Goal: Task Accomplishment & Management: Manage account settings

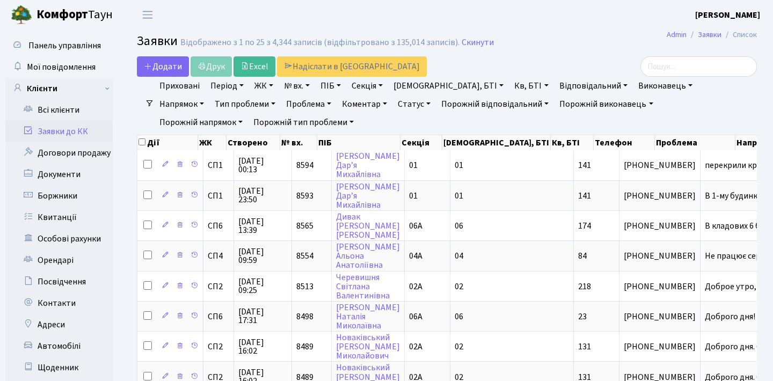
select select "25"
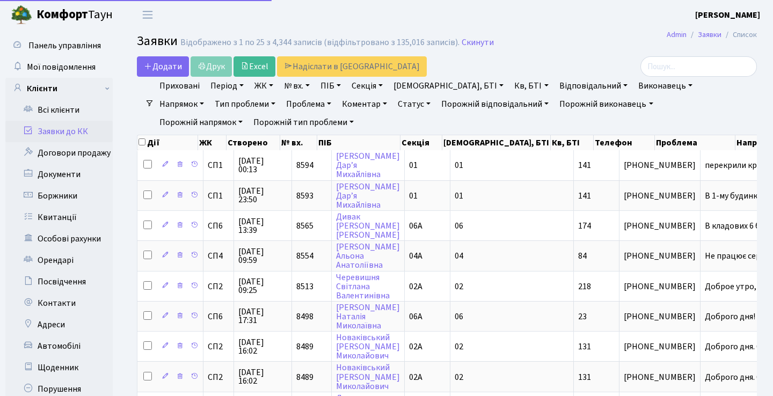
select select "25"
click at [655, 65] on input "search" at bounding box center [698, 66] width 116 height 20
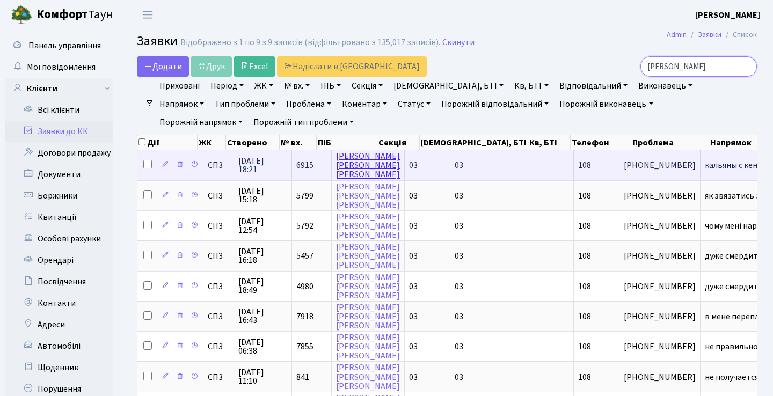
type input "заяць"
click at [349, 174] on link "Заяць Олександр Олександрович" at bounding box center [368, 165] width 64 height 30
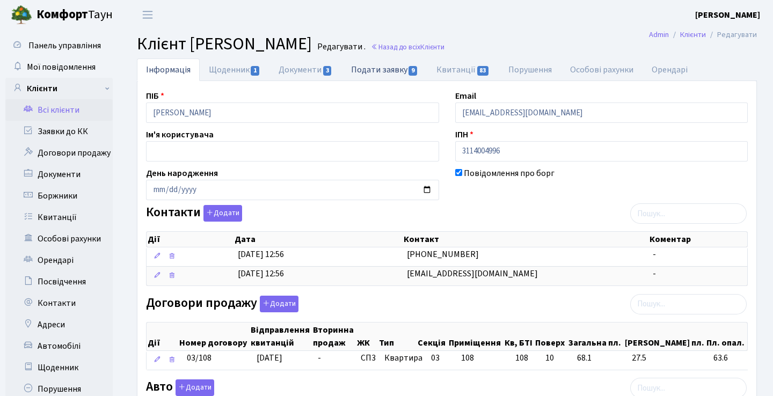
click at [405, 65] on link "Подати заявку 9" at bounding box center [384, 69] width 85 height 22
select select "25"
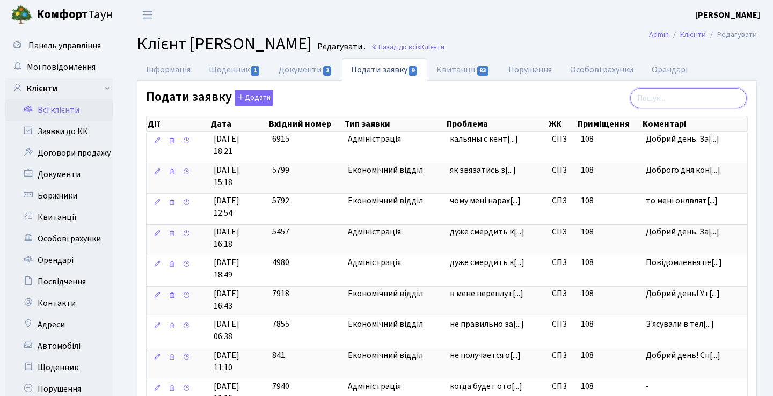
click at [674, 99] on input "search" at bounding box center [688, 98] width 116 height 20
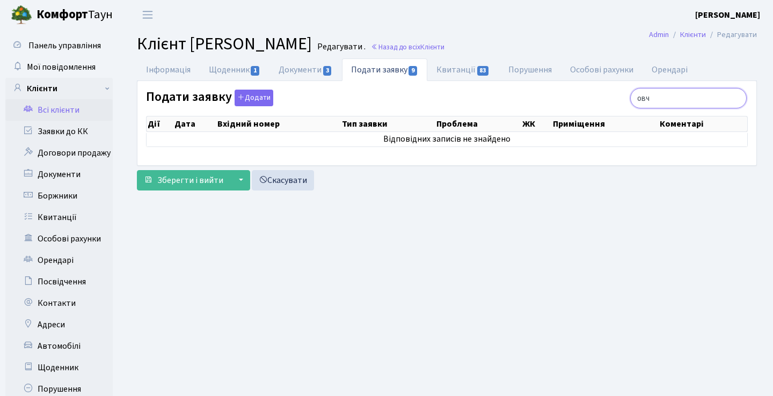
type input "овч"
click at [79, 103] on link "Всі клієнти" at bounding box center [58, 109] width 107 height 21
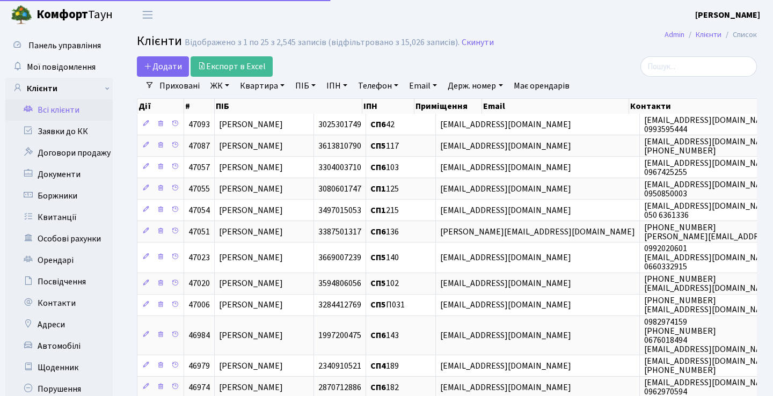
select select "25"
click at [655, 64] on input "search" at bounding box center [698, 66] width 116 height 20
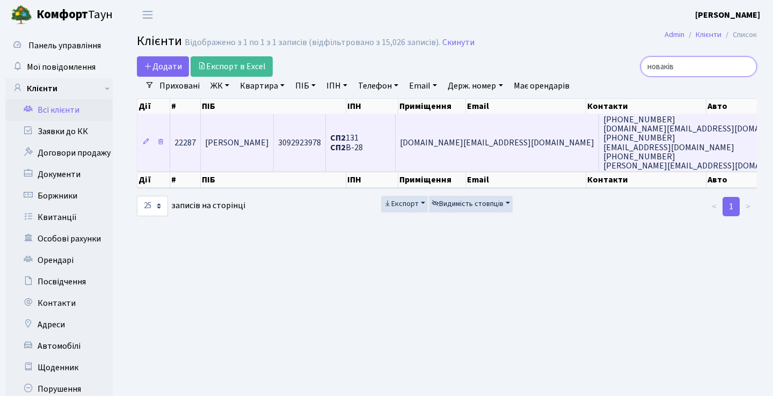
type input "новаків"
click at [509, 149] on span "[DOMAIN_NAME][EMAIL_ADDRESS][DOMAIN_NAME]" at bounding box center [497, 143] width 194 height 12
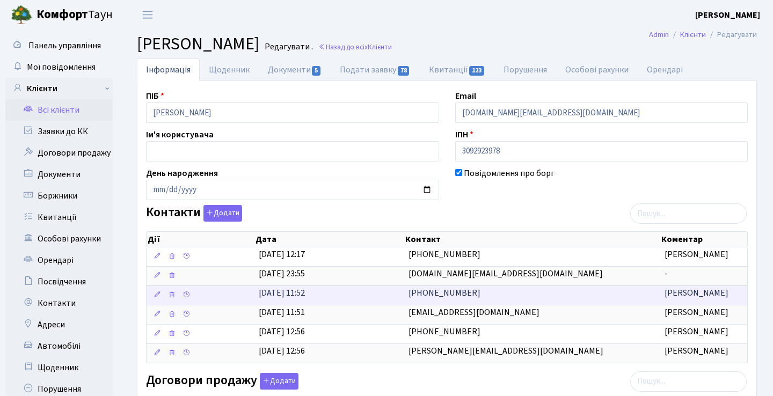
drag, startPoint x: 477, startPoint y: 292, endPoint x: 423, endPoint y: 292, distance: 54.2
click at [423, 292] on td "[PHONE_NUMBER]" at bounding box center [532, 294] width 256 height 19
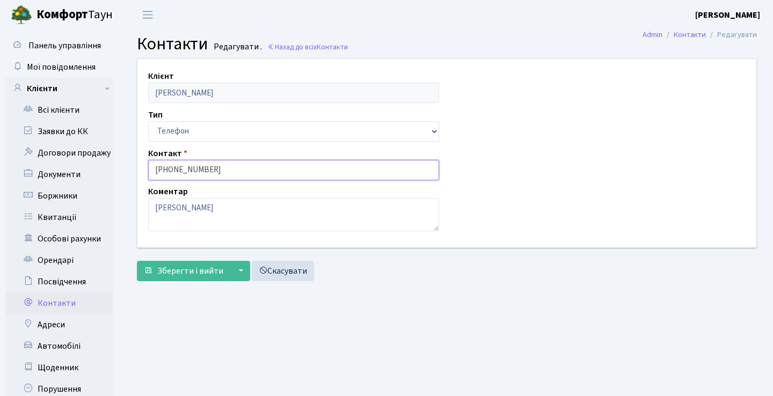
drag, startPoint x: 215, startPoint y: 170, endPoint x: 167, endPoint y: 170, distance: 47.2
click at [167, 170] on input "+380977554903" at bounding box center [293, 170] width 291 height 20
click at [74, 109] on link "Всі клієнти" at bounding box center [58, 109] width 107 height 21
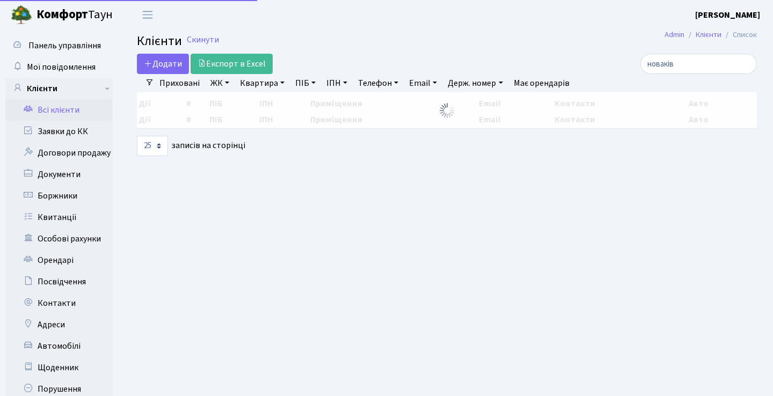
select select "25"
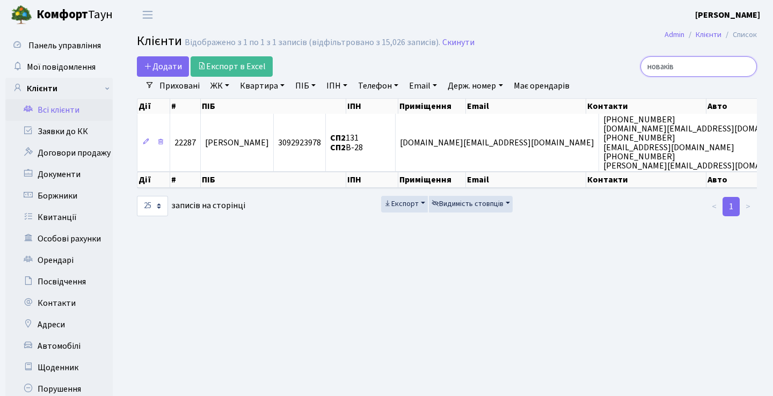
drag, startPoint x: 685, startPoint y: 69, endPoint x: 635, endPoint y: 63, distance: 49.8
click at [637, 63] on div "новаків" at bounding box center [659, 66] width 196 height 20
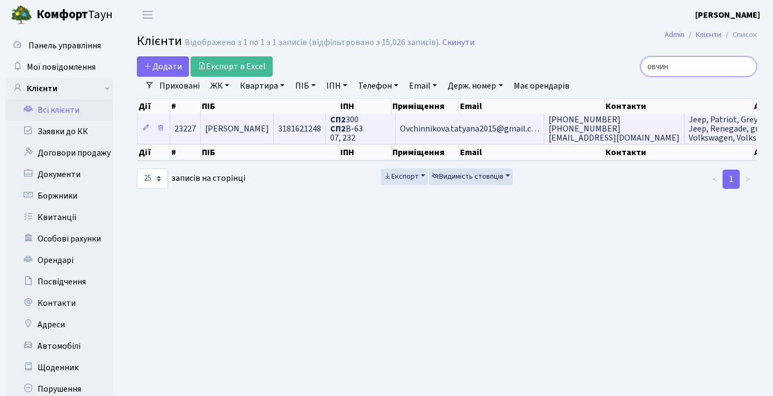
type input "овчин"
click at [515, 142] on td "Ovchinnikova.tatyana2015@gmail.c…" at bounding box center [469, 129] width 149 height 30
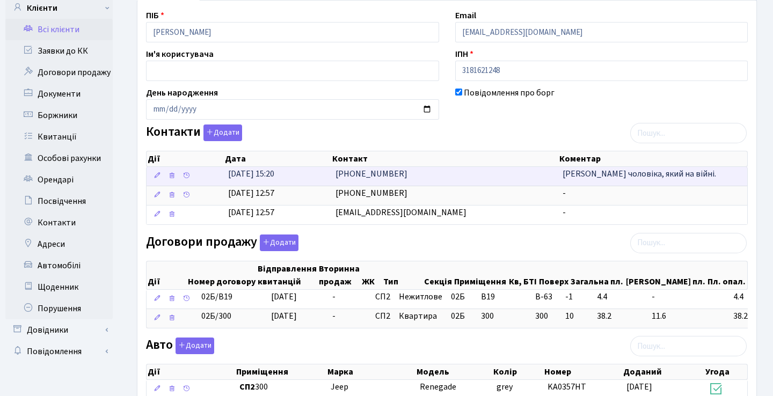
scroll to position [82, 0]
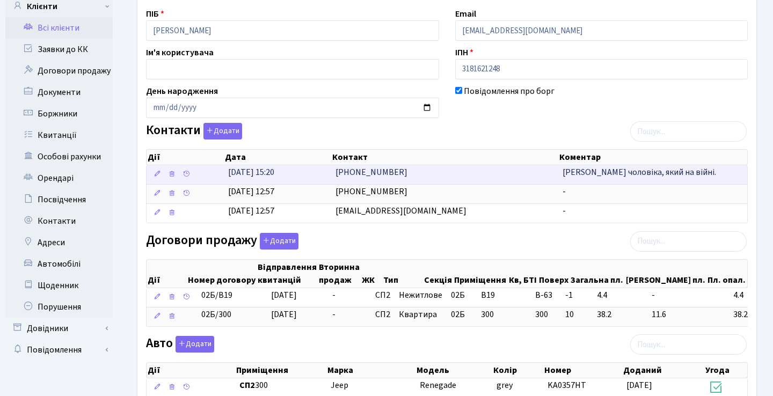
click at [394, 173] on td "[PHONE_NUMBER]" at bounding box center [444, 174] width 226 height 19
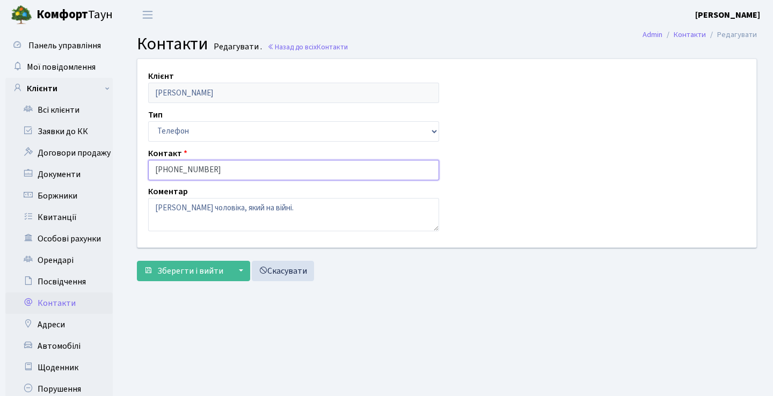
drag, startPoint x: 218, startPoint y: 168, endPoint x: 166, endPoint y: 168, distance: 52.6
click at [166, 168] on input "[PHONE_NUMBER]" at bounding box center [293, 170] width 291 height 20
click at [550, 209] on div "Клієнт [PERSON_NAME] Тип Email Телефон Контакт [PHONE_NUMBER] [PERSON_NAME] чол…" at bounding box center [446, 153] width 635 height 188
click at [50, 136] on link "Заявки до КК" at bounding box center [58, 131] width 107 height 21
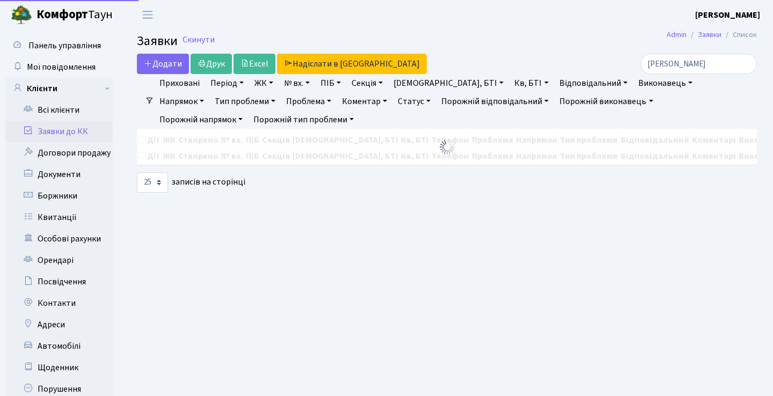
select select "25"
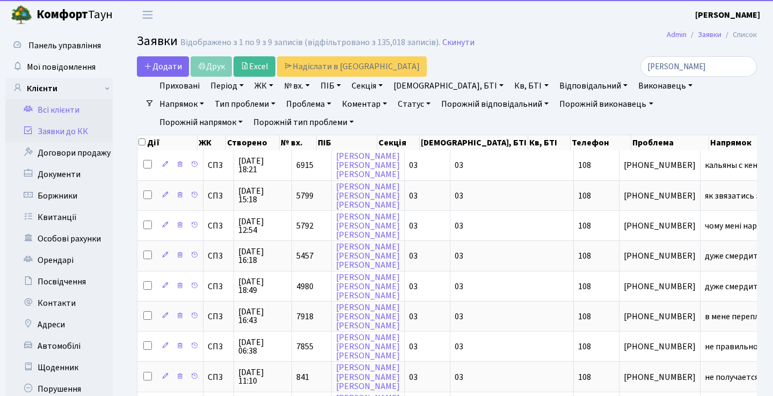
click at [61, 107] on link "Всі клієнти" at bounding box center [58, 109] width 107 height 21
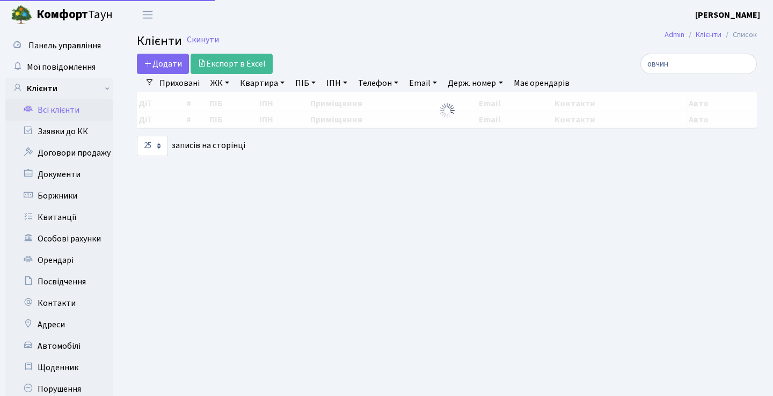
select select "25"
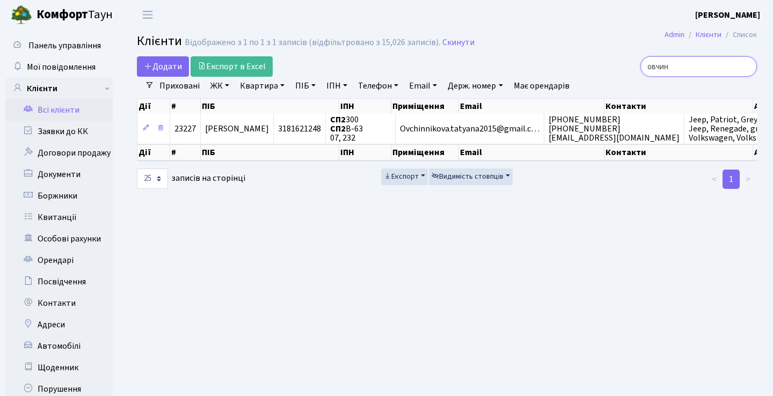
click at [745, 65] on input "овчин" at bounding box center [698, 66] width 116 height 20
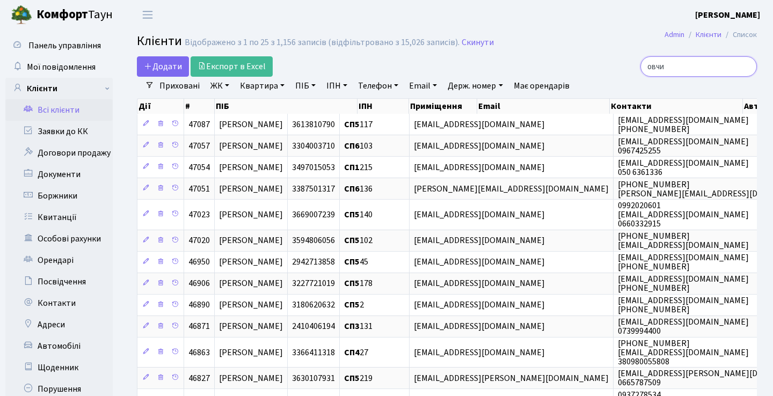
type input "овчин"
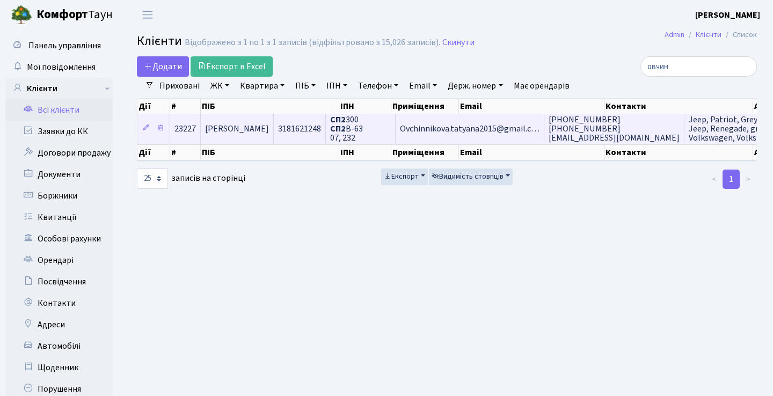
click at [531, 135] on span "Ovchinnikova.tatyana2015@gmail.c…" at bounding box center [470, 129] width 140 height 12
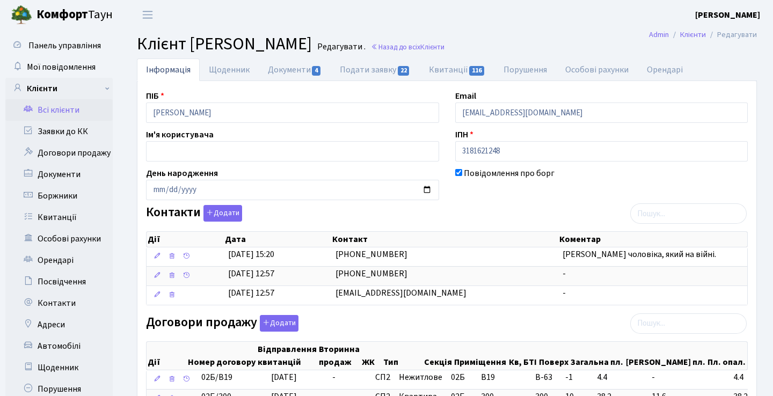
click at [43, 109] on link "Всі клієнти" at bounding box center [58, 109] width 107 height 21
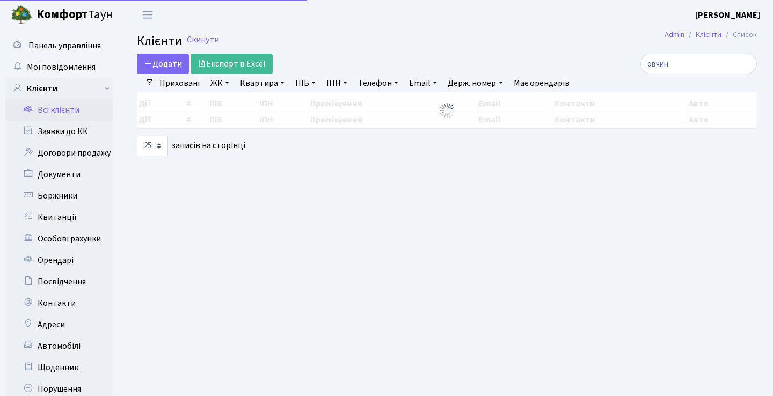
select select "25"
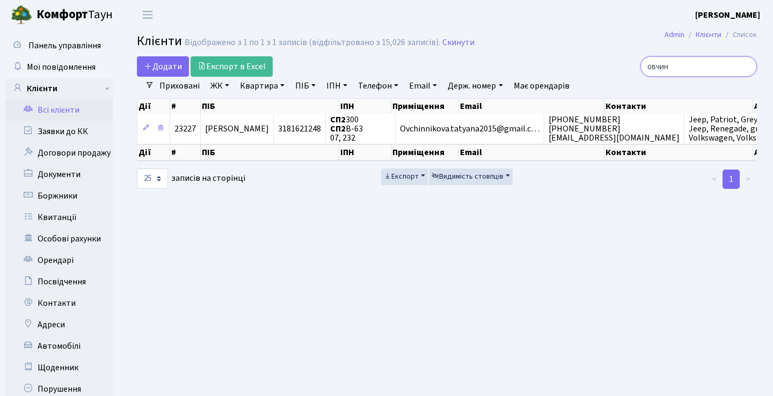
click at [740, 68] on input "овчин" at bounding box center [698, 66] width 116 height 20
click at [701, 69] on input "search" at bounding box center [698, 66] width 116 height 20
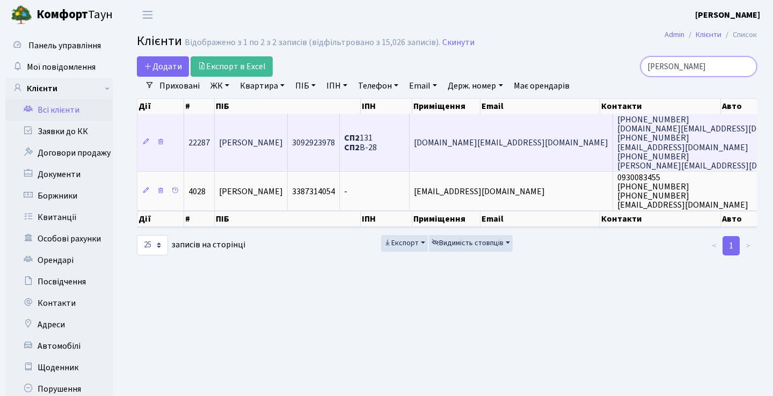
type input "[PERSON_NAME]"
click at [555, 156] on td "[DOMAIN_NAME][EMAIL_ADDRESS][DOMAIN_NAME]" at bounding box center [510, 142] width 203 height 57
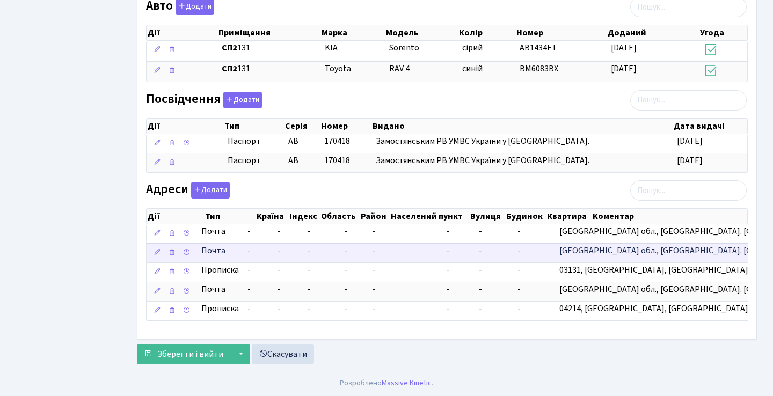
scroll to position [477, 0]
click at [505, 255] on td "-" at bounding box center [493, 253] width 39 height 19
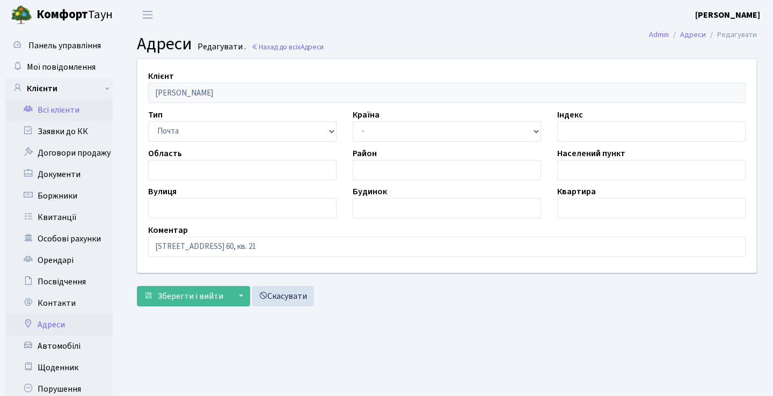
click at [76, 100] on link "Всі клієнти" at bounding box center [58, 109] width 107 height 21
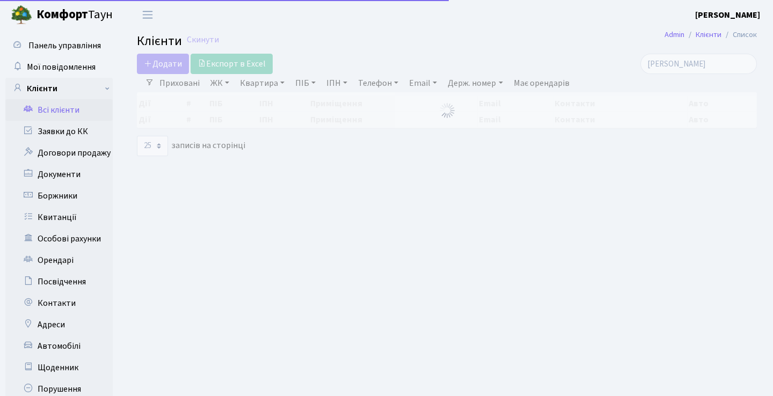
select select "25"
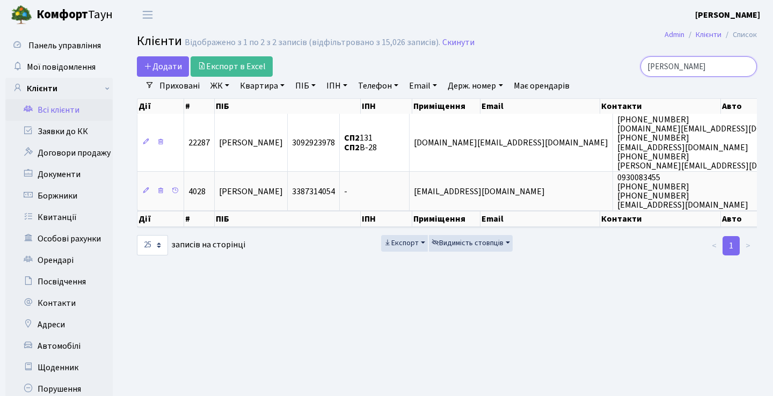
drag, startPoint x: 683, startPoint y: 68, endPoint x: 629, endPoint y: 64, distance: 53.8
click at [629, 64] on div "[PERSON_NAME]" at bounding box center [659, 66] width 196 height 20
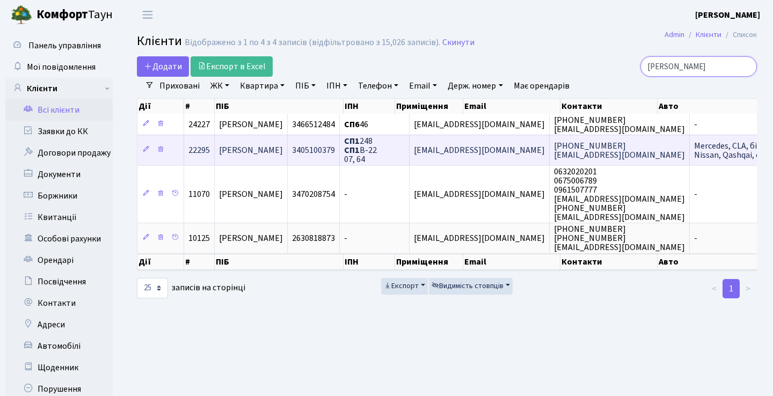
type input "[PERSON_NAME]"
click at [486, 156] on span "[EMAIL_ADDRESS][DOMAIN_NAME]" at bounding box center [479, 150] width 131 height 12
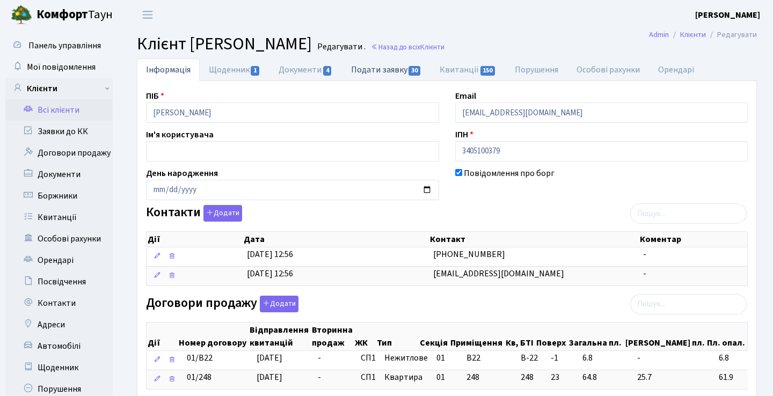
click at [391, 68] on link "Подати заявку 30" at bounding box center [386, 69] width 89 height 22
select select "25"
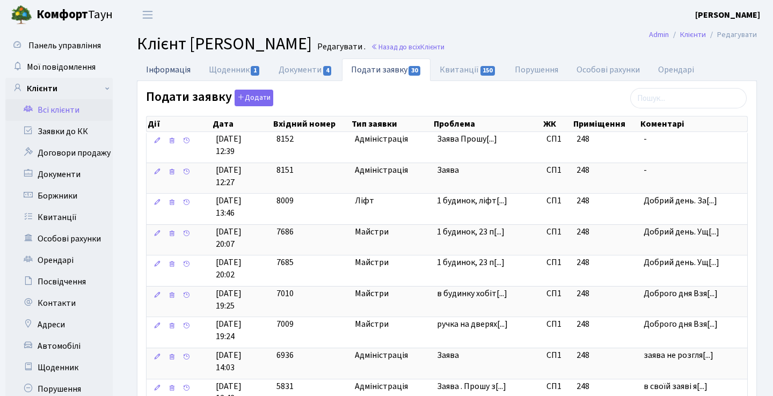
click at [170, 71] on link "Інформація" at bounding box center [168, 69] width 63 height 22
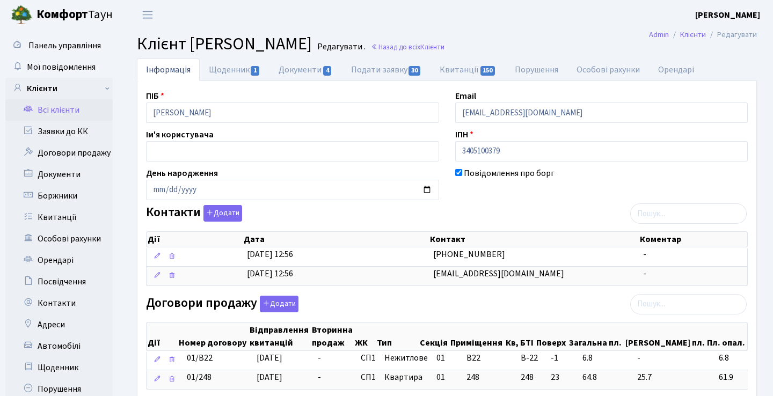
click at [97, 105] on link "Всі клієнти" at bounding box center [58, 109] width 107 height 21
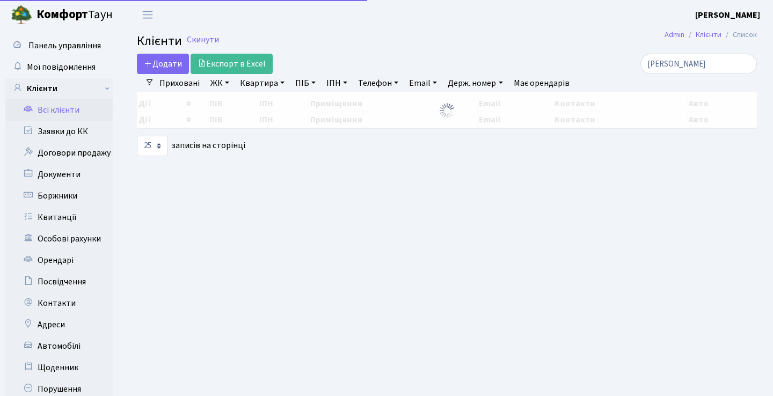
select select "25"
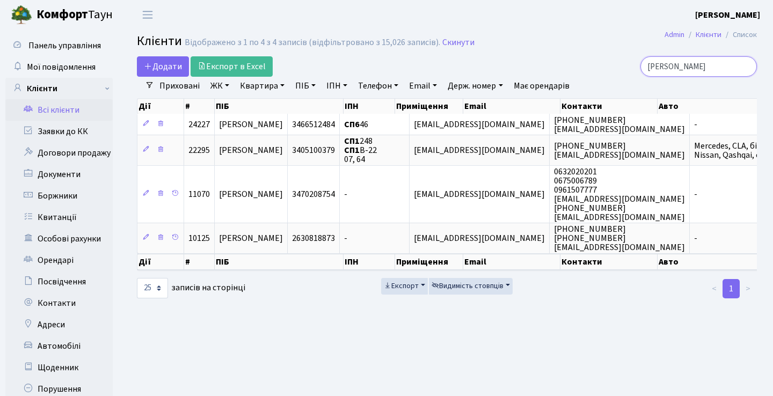
click at [747, 65] on input "ткачук" at bounding box center [698, 66] width 116 height 20
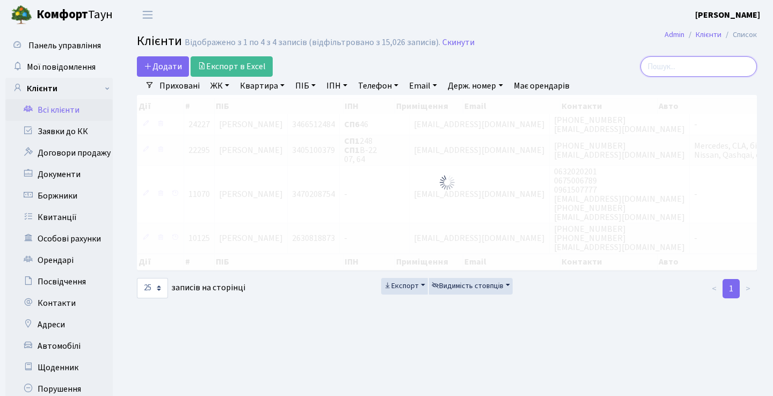
click at [714, 72] on input "search" at bounding box center [698, 66] width 116 height 20
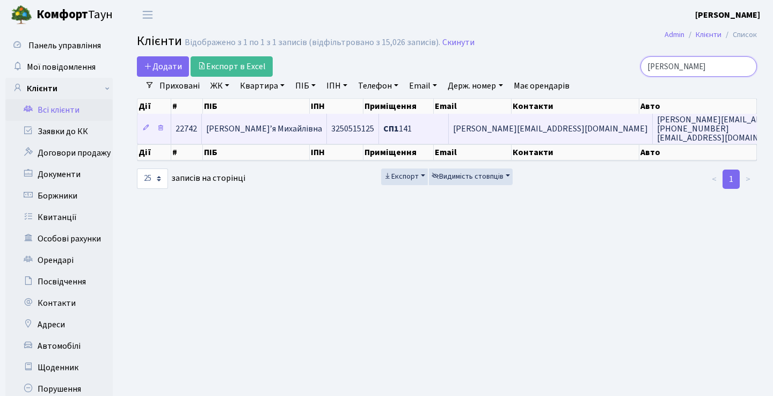
type input "юрчик"
click at [652, 141] on td "daria@sdm.net.ua +380503578440 Ivanyurchyk.umdpl@gmail.com" at bounding box center [754, 129] width 204 height 30
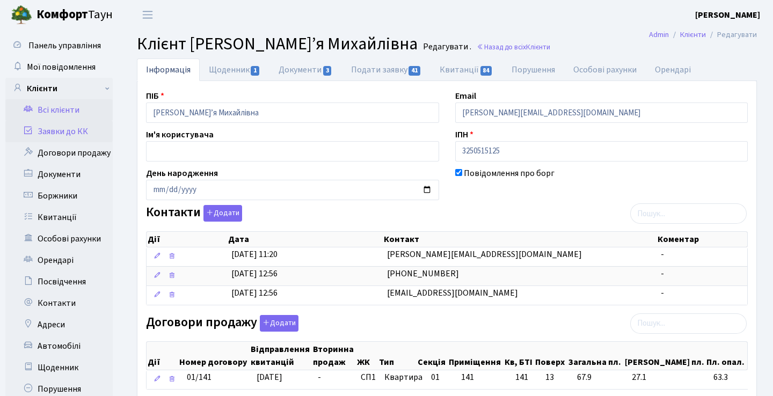
click at [54, 131] on link "Заявки до КК" at bounding box center [58, 131] width 107 height 21
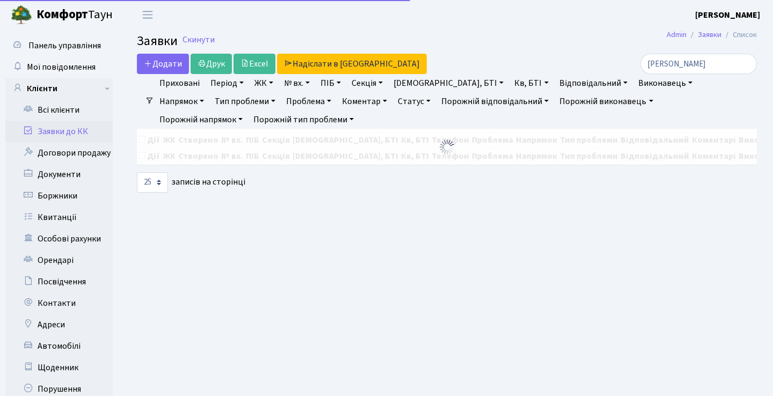
select select "25"
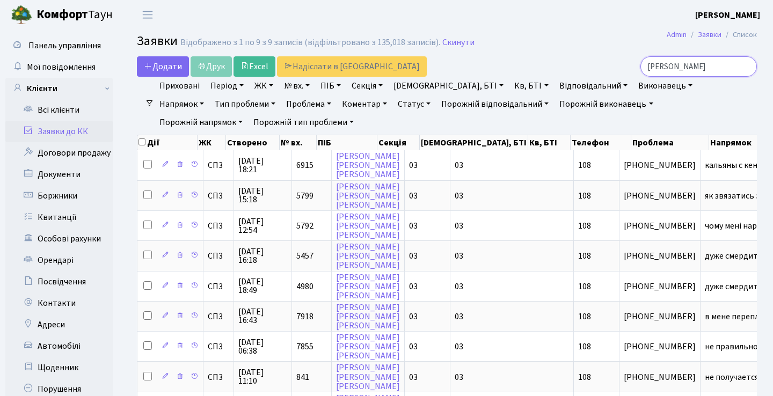
click at [746, 65] on input "заяць" at bounding box center [698, 66] width 116 height 20
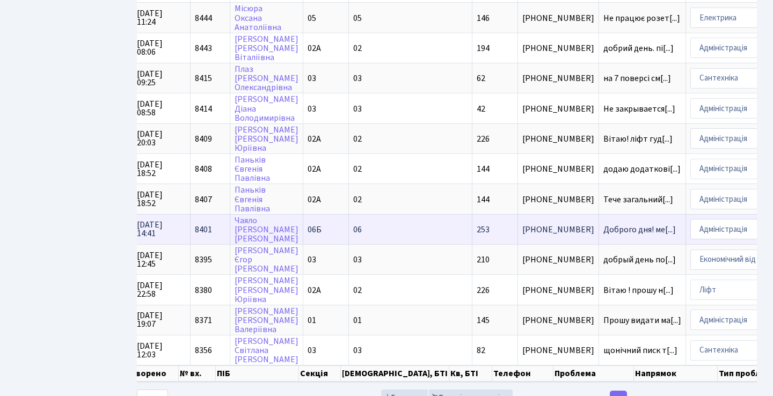
scroll to position [578, 0]
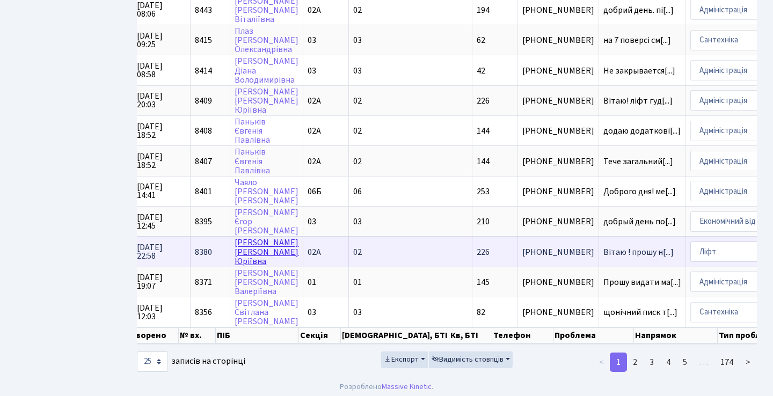
click at [260, 253] on link "Сірохман-Добриднєва Христина Юріївна" at bounding box center [266, 252] width 64 height 30
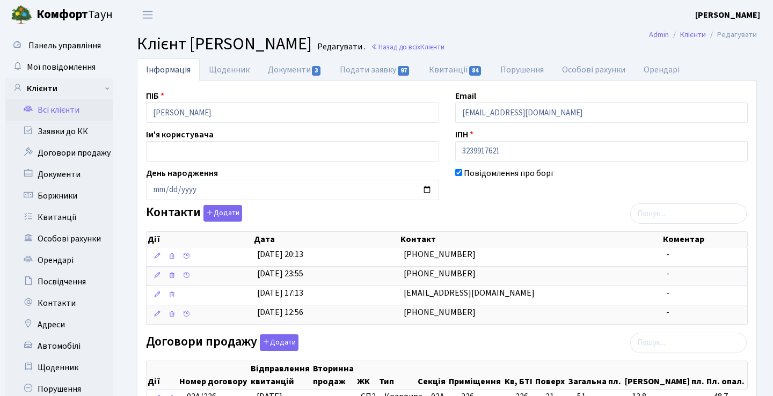
click at [75, 112] on link "Всі клієнти" at bounding box center [58, 109] width 107 height 21
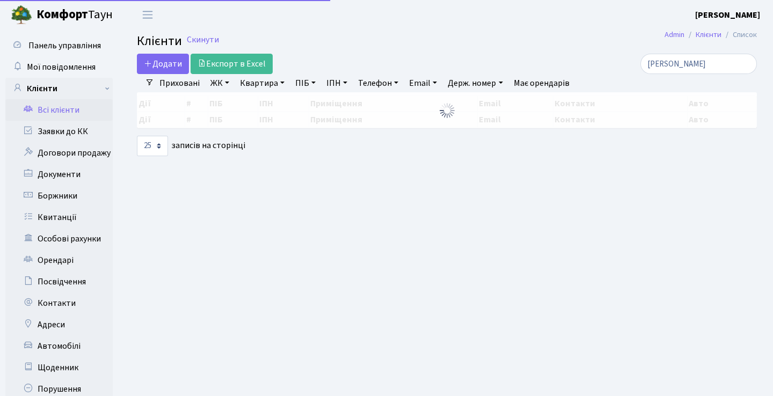
select select "25"
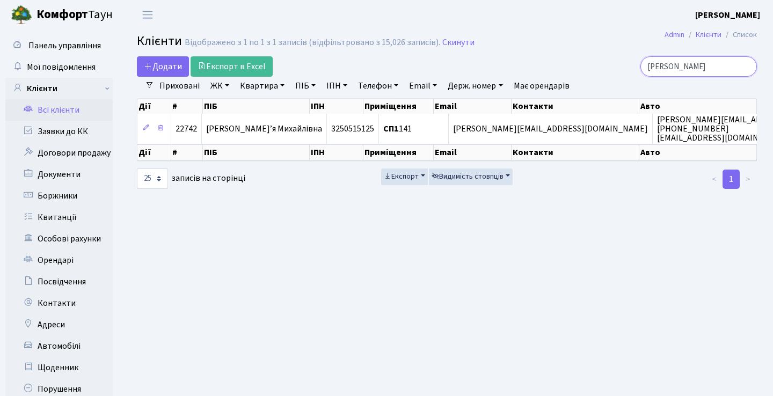
click at [745, 64] on input "юрчик" at bounding box center [698, 66] width 116 height 20
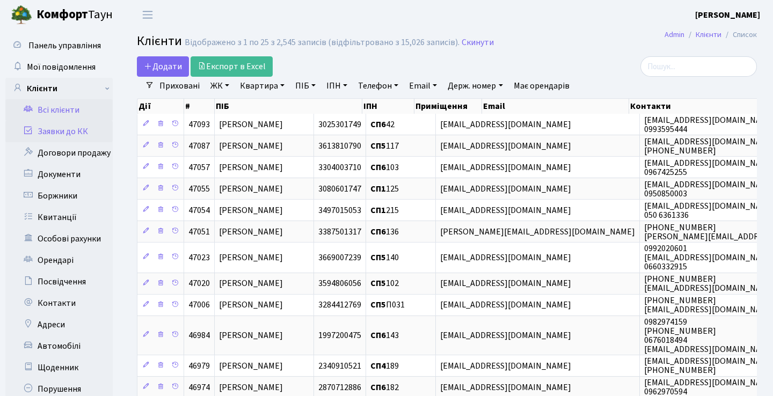
click at [84, 135] on link "Заявки до КК" at bounding box center [58, 131] width 107 height 21
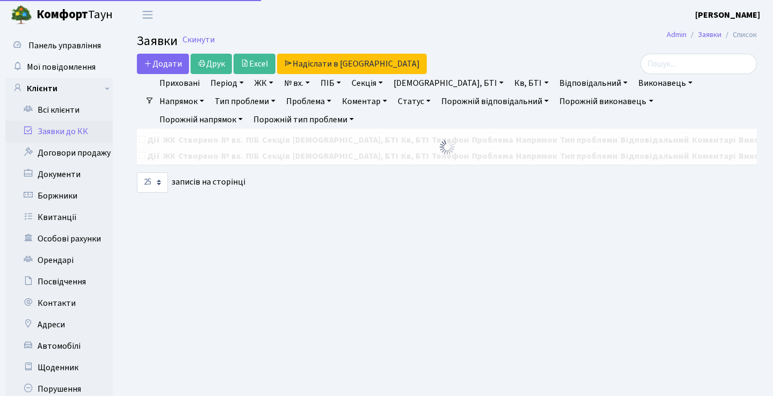
select select "25"
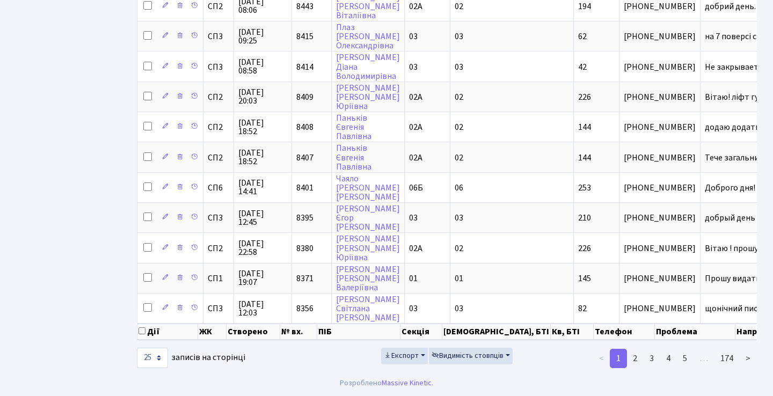
scroll to position [597, 0]
click at [635, 358] on link "2" at bounding box center [634, 358] width 17 height 19
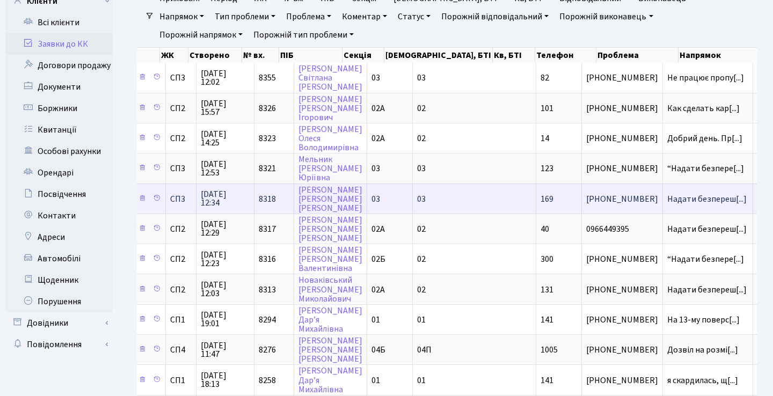
scroll to position [84, 0]
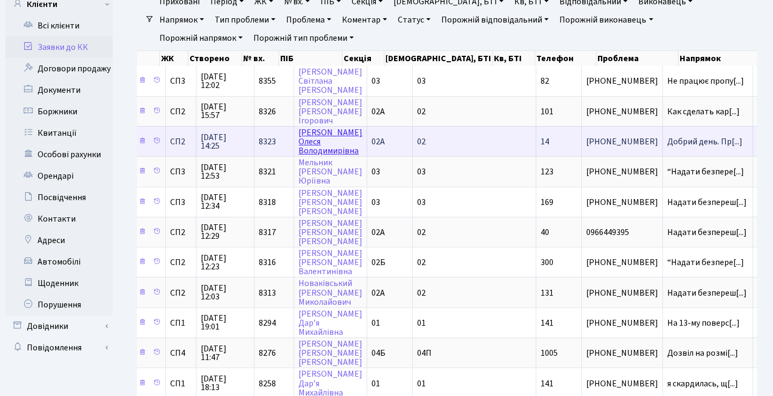
click at [308, 146] on link "Конончук Олеся Володимирівна" at bounding box center [330, 142] width 64 height 30
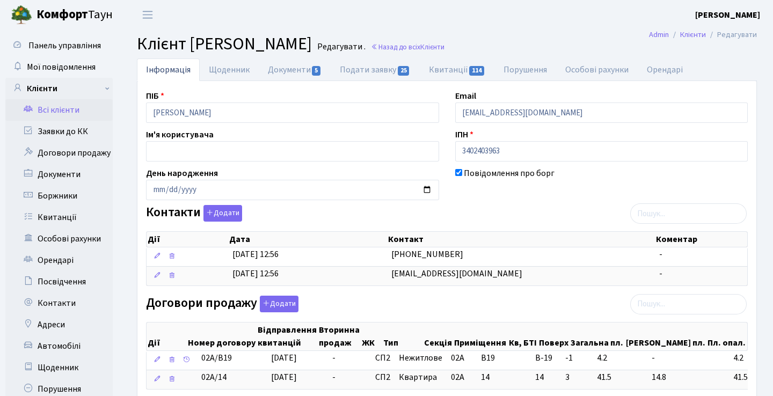
click at [95, 110] on link "Всі клієнти" at bounding box center [58, 109] width 107 height 21
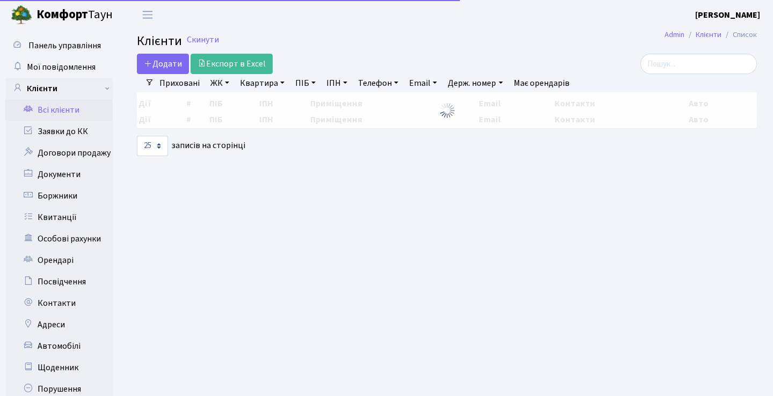
select select "25"
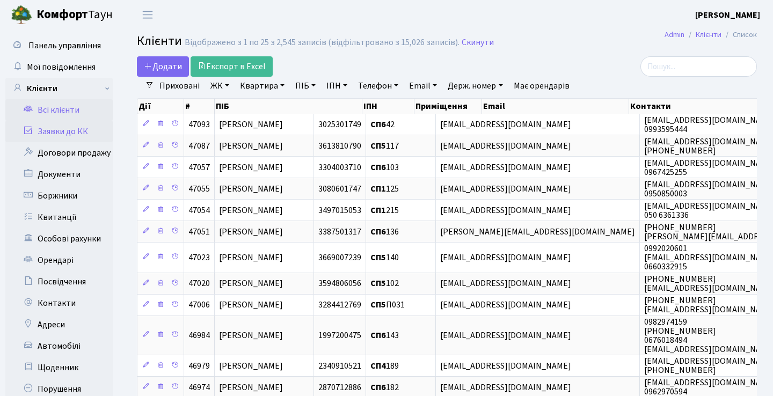
click at [78, 128] on link "Заявки до КК" at bounding box center [58, 131] width 107 height 21
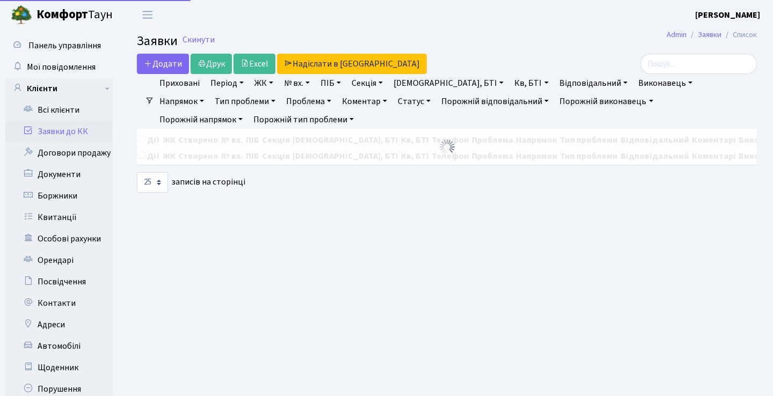
select select "25"
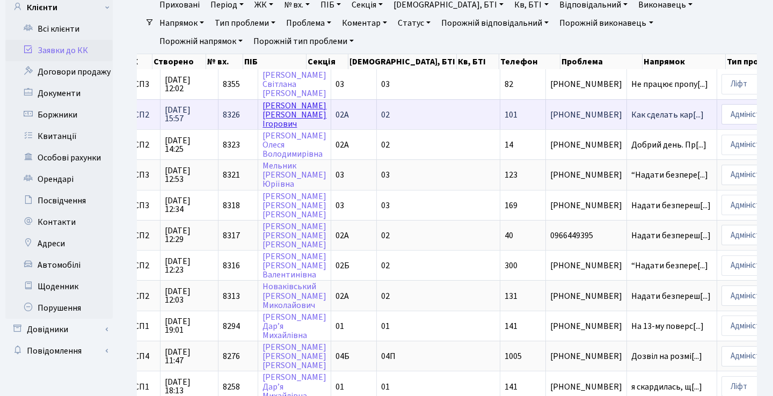
click at [270, 122] on link "Данилюк Олег Ігорович" at bounding box center [294, 115] width 64 height 30
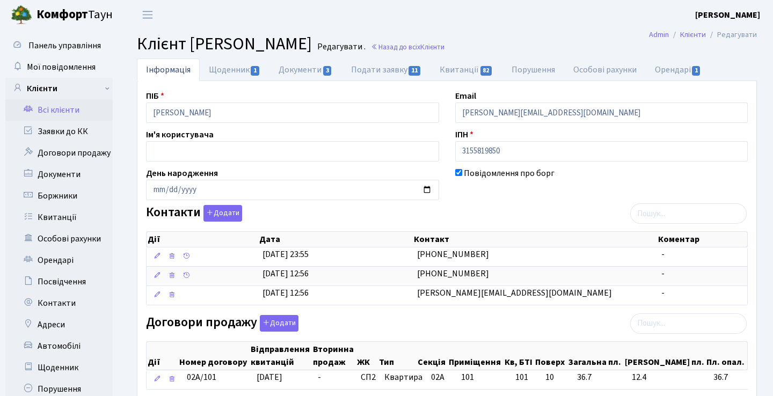
click at [54, 119] on link "Всі клієнти" at bounding box center [58, 109] width 107 height 21
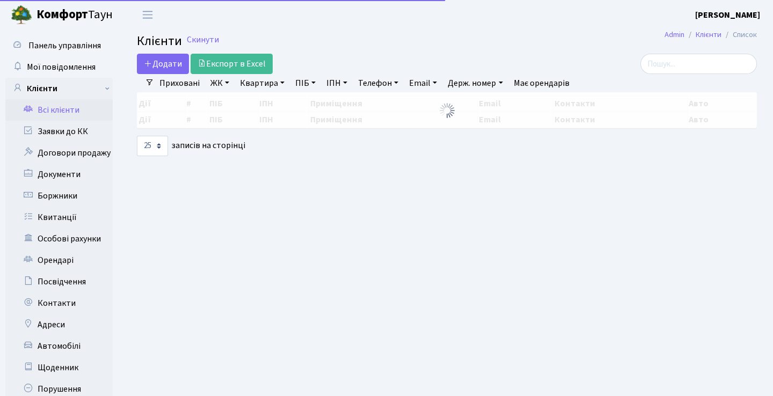
select select "25"
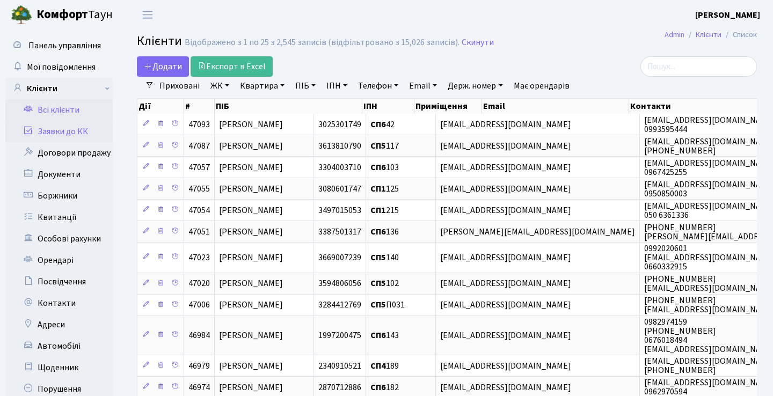
click at [67, 135] on link "Заявки до КК" at bounding box center [58, 131] width 107 height 21
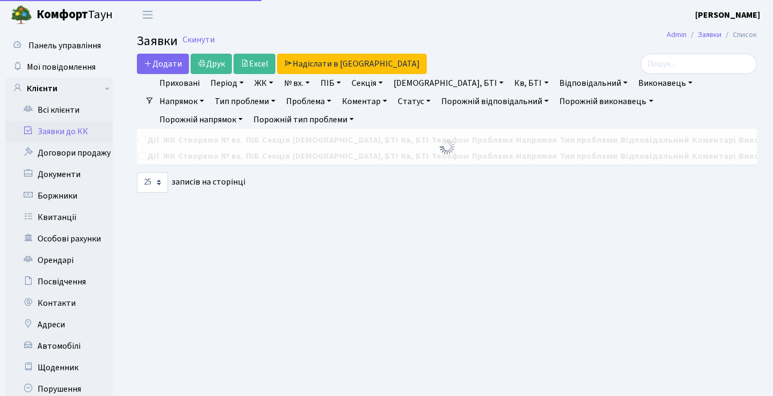
select select "25"
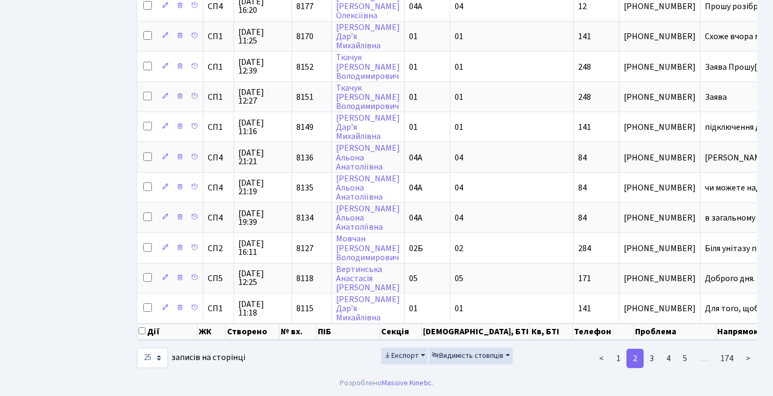
scroll to position [597, 0]
click at [598, 357] on link "<" at bounding box center [601, 358] width 18 height 19
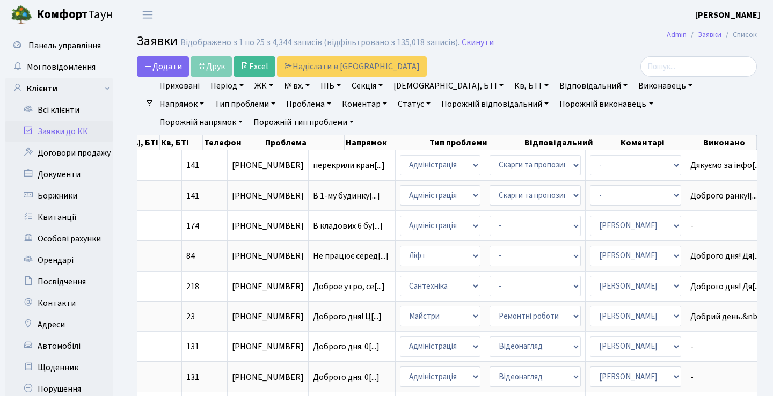
scroll to position [0, 391]
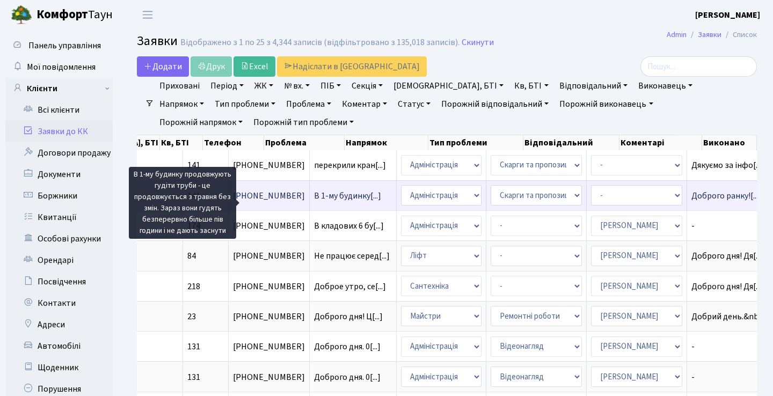
click at [314, 200] on span "В 1-му будинку[...]" at bounding box center [347, 196] width 67 height 12
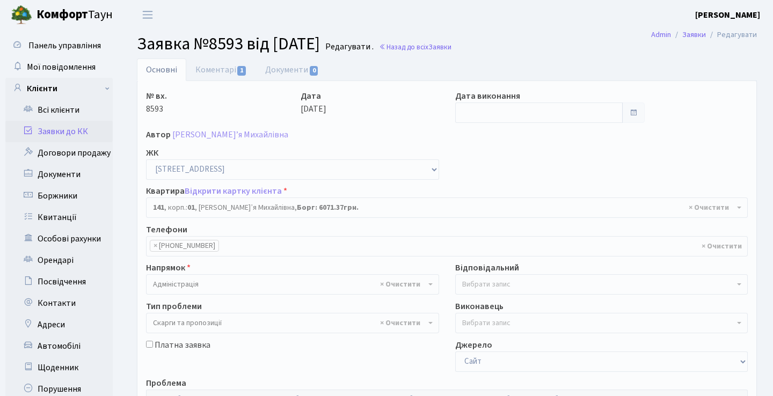
select select "20066"
select select "55"
click at [630, 119] on span at bounding box center [633, 112] width 23 height 20
click at [602, 112] on input "text" at bounding box center [539, 112] width 168 height 20
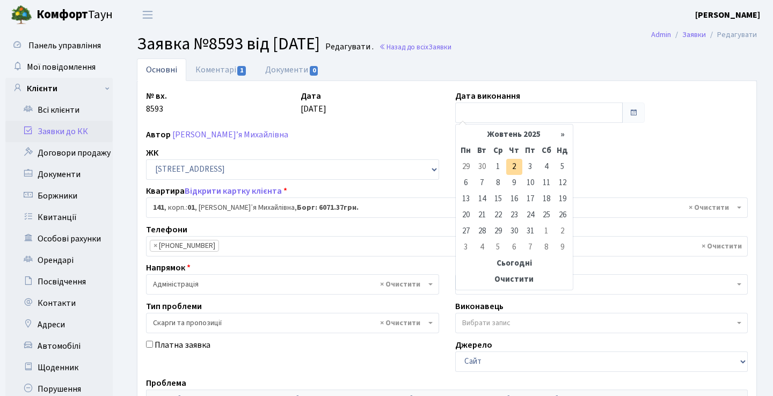
click at [508, 160] on td "2" at bounding box center [514, 167] width 16 height 16
type input "[DATE]"
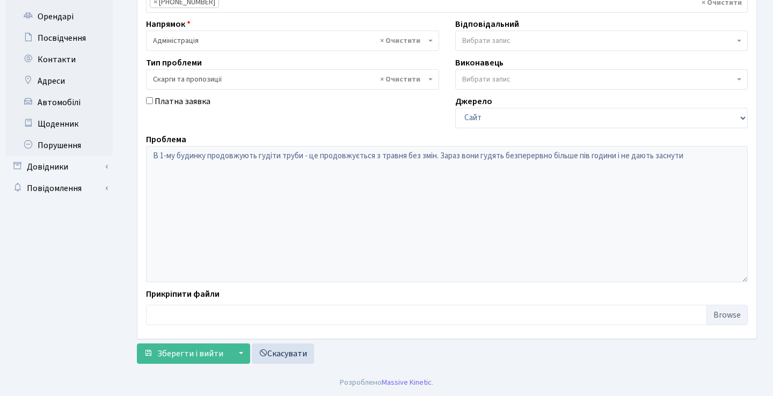
scroll to position [244, 0]
click at [192, 355] on span "Зберегти і вийти" at bounding box center [190, 354] width 66 height 12
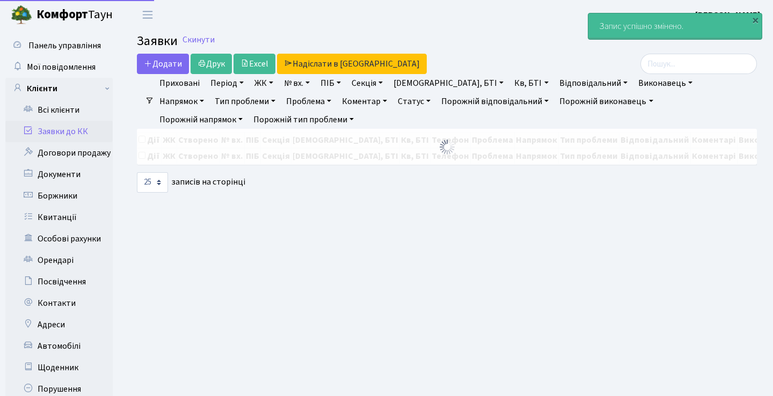
select select "25"
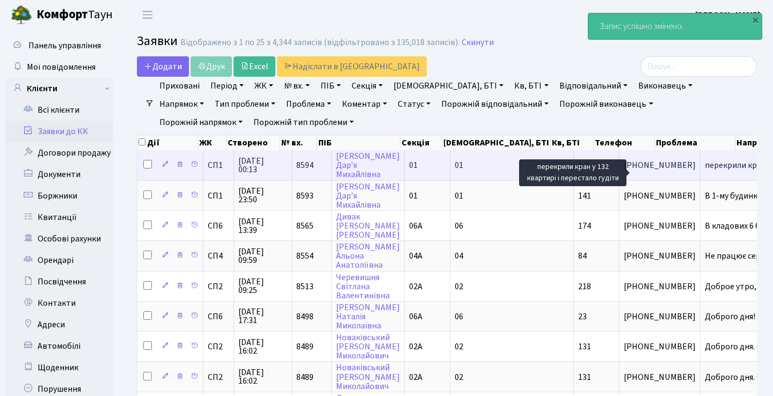
click at [704, 171] on span "перекрили кран[...]" at bounding box center [740, 165] width 72 height 12
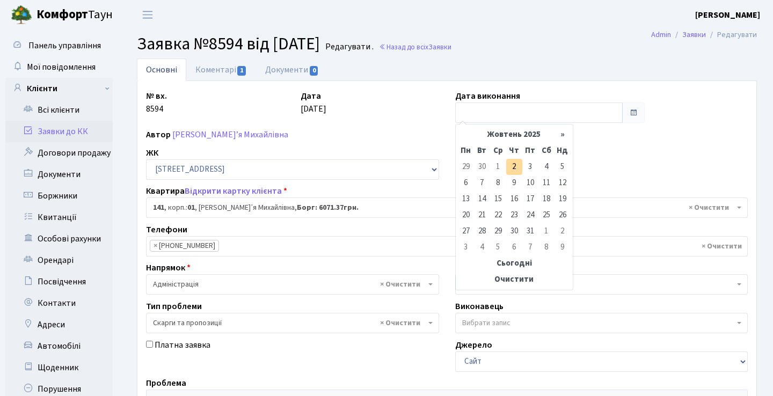
select select "20066"
select select "55"
click at [514, 166] on td "2" at bounding box center [514, 167] width 16 height 16
type input "[DATE]"
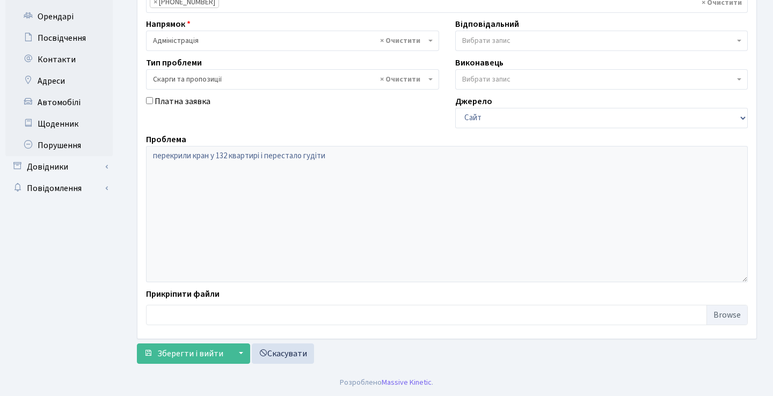
scroll to position [244, 0]
click at [194, 353] on span "Зберегти і вийти" at bounding box center [190, 354] width 66 height 12
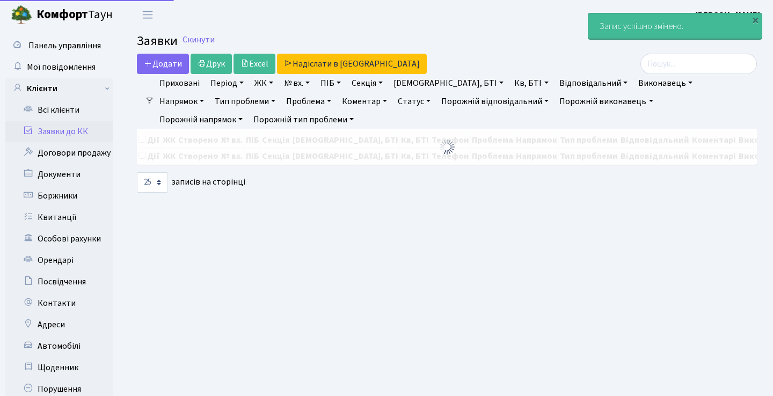
select select "25"
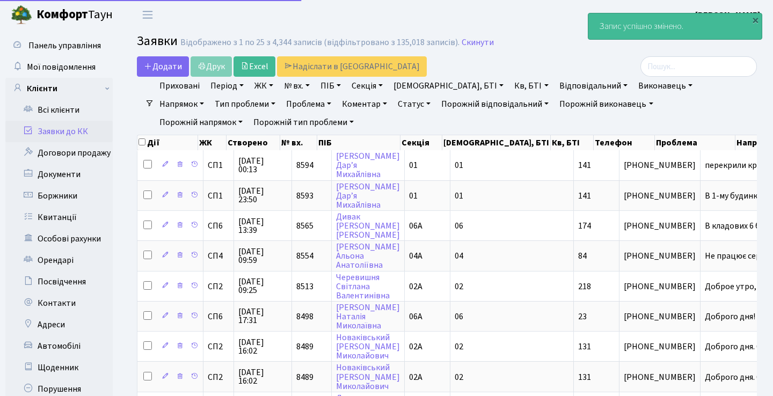
click at [73, 131] on link "Заявки до КК" at bounding box center [58, 131] width 107 height 21
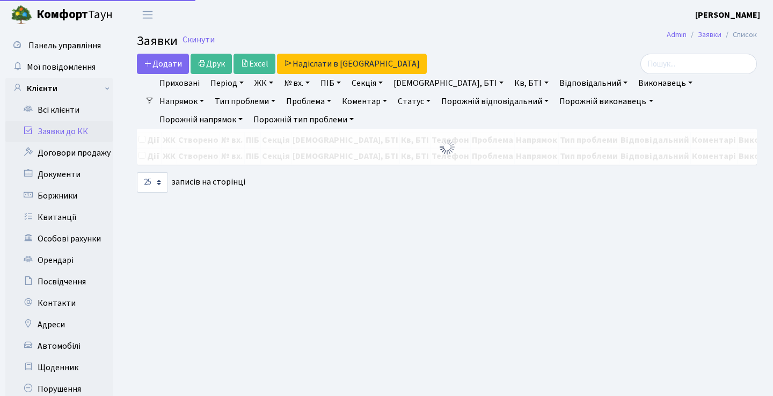
select select "25"
